Goal: Navigation & Orientation: Find specific page/section

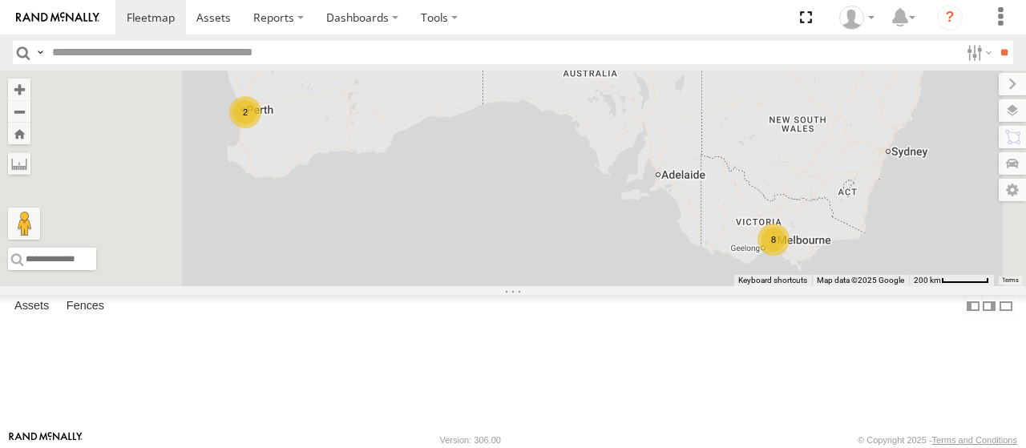
scroll to position [173, 0]
click at [0, 0] on div "All Assets" at bounding box center [0, 0] width 0 height 0
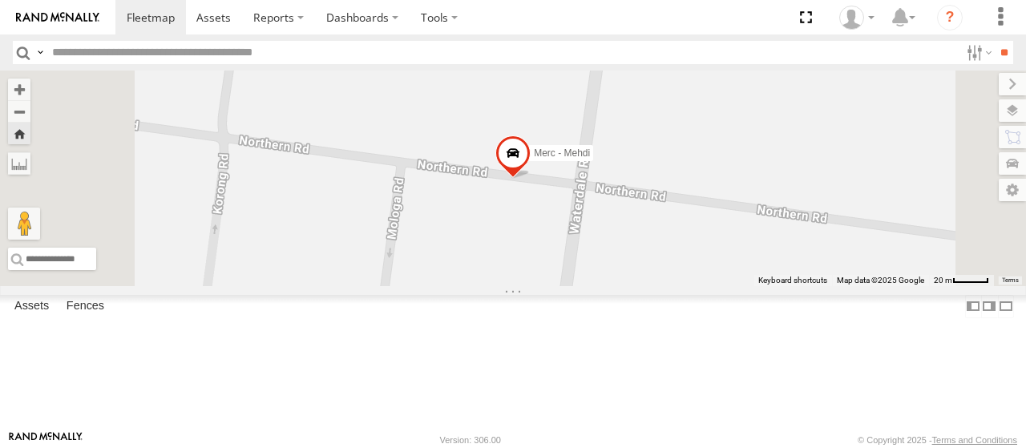
click at [530, 179] on span at bounding box center [512, 156] width 35 height 43
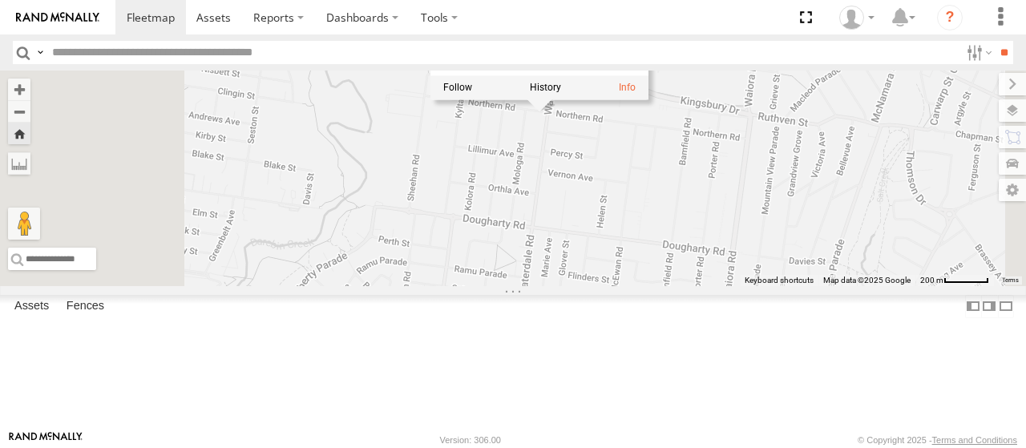
click at [648, 99] on div at bounding box center [539, 87] width 218 height 24
click at [635, 93] on link at bounding box center [627, 87] width 17 height 11
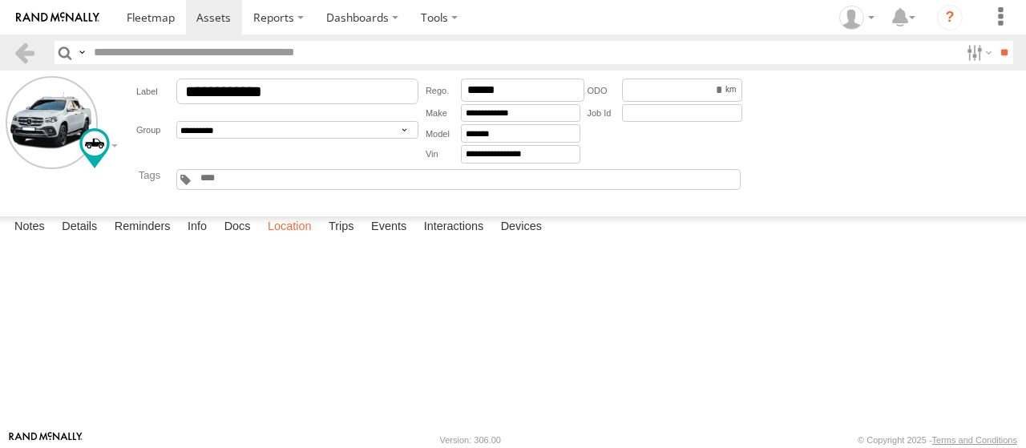
click at [297, 239] on label "Location" at bounding box center [290, 227] width 60 height 22
click at [349, 239] on label "Trips" at bounding box center [342, 227] width 42 height 22
click at [530, 239] on label "Devices" at bounding box center [521, 227] width 57 height 22
click at [529, 239] on label "Devices" at bounding box center [521, 227] width 57 height 22
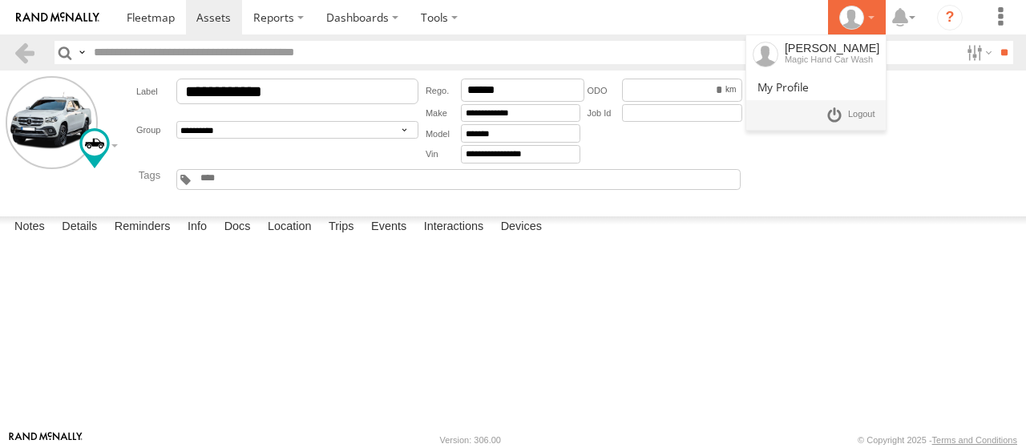
click at [870, 16] on div at bounding box center [856, 18] width 46 height 24
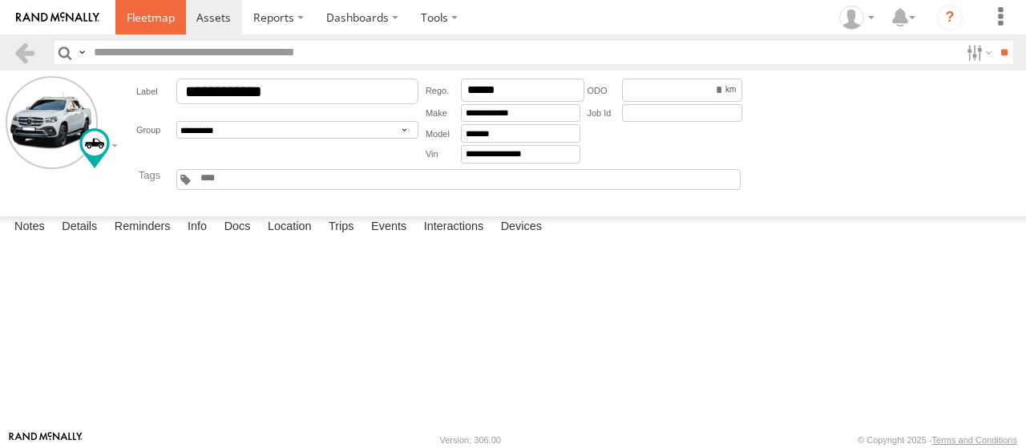
click at [160, 17] on span at bounding box center [151, 17] width 48 height 15
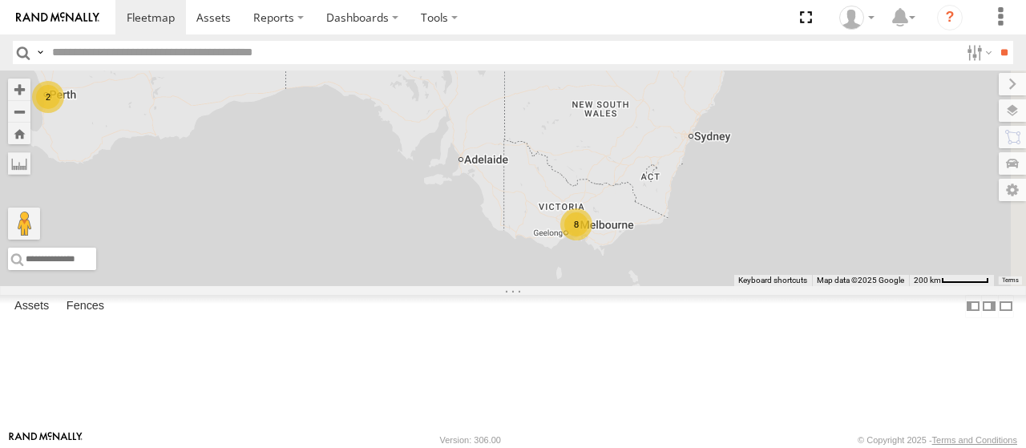
drag, startPoint x: 675, startPoint y: 239, endPoint x: 518, endPoint y: 228, distance: 156.6
click at [474, 219] on div "8 2" at bounding box center [513, 179] width 1026 height 216
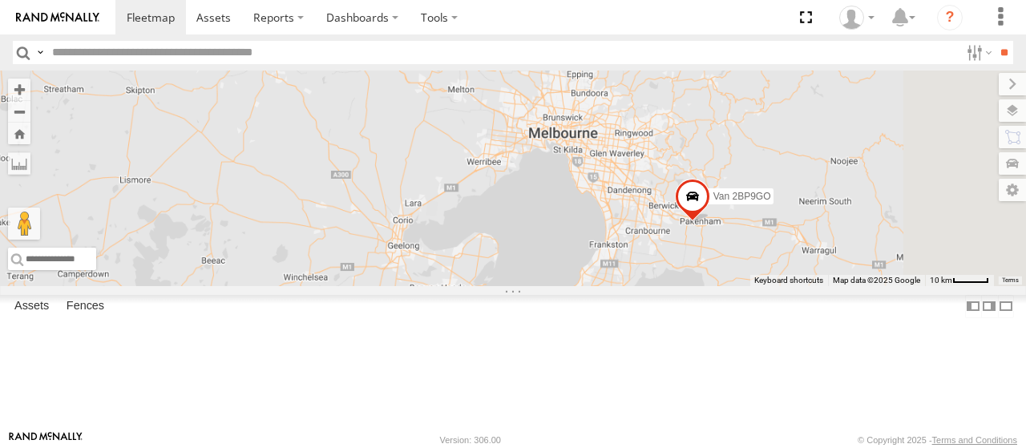
drag, startPoint x: 791, startPoint y: 208, endPoint x: 743, endPoint y: 327, distance: 128.7
click at [742, 286] on div "Van 2BP9GO" at bounding box center [513, 179] width 1026 height 216
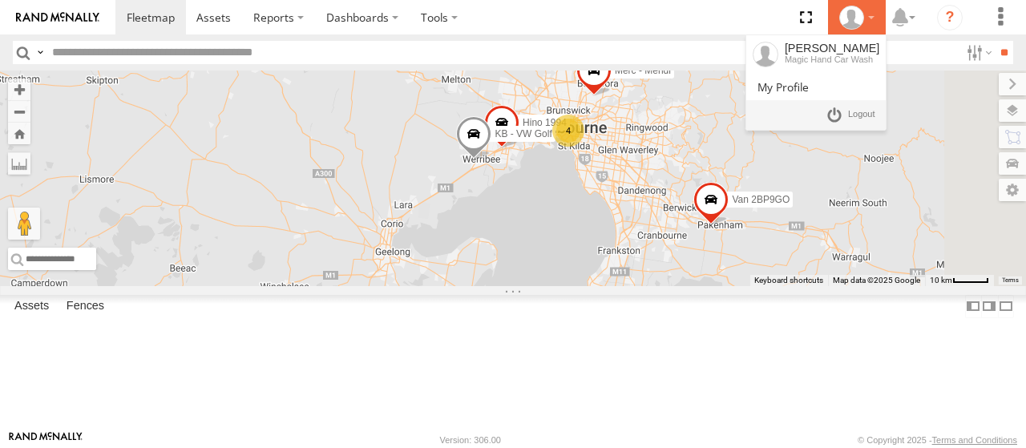
click at [860, 26] on div at bounding box center [856, 18] width 46 height 24
click at [857, 116] on span at bounding box center [861, 115] width 27 height 18
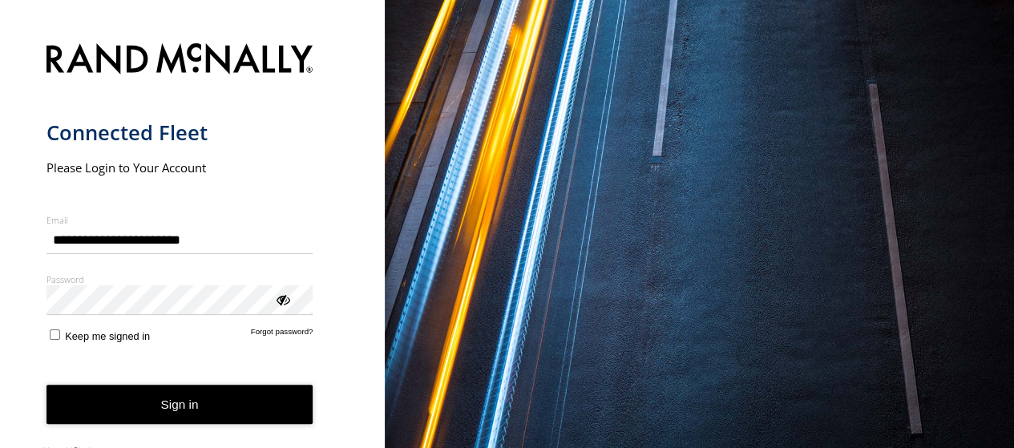
click at [46, 226] on div "main" at bounding box center [46, 226] width 0 height 0
type input "**********"
click at [194, 405] on button "Sign in" at bounding box center [179, 404] width 267 height 39
